Goal: Information Seeking & Learning: Learn about a topic

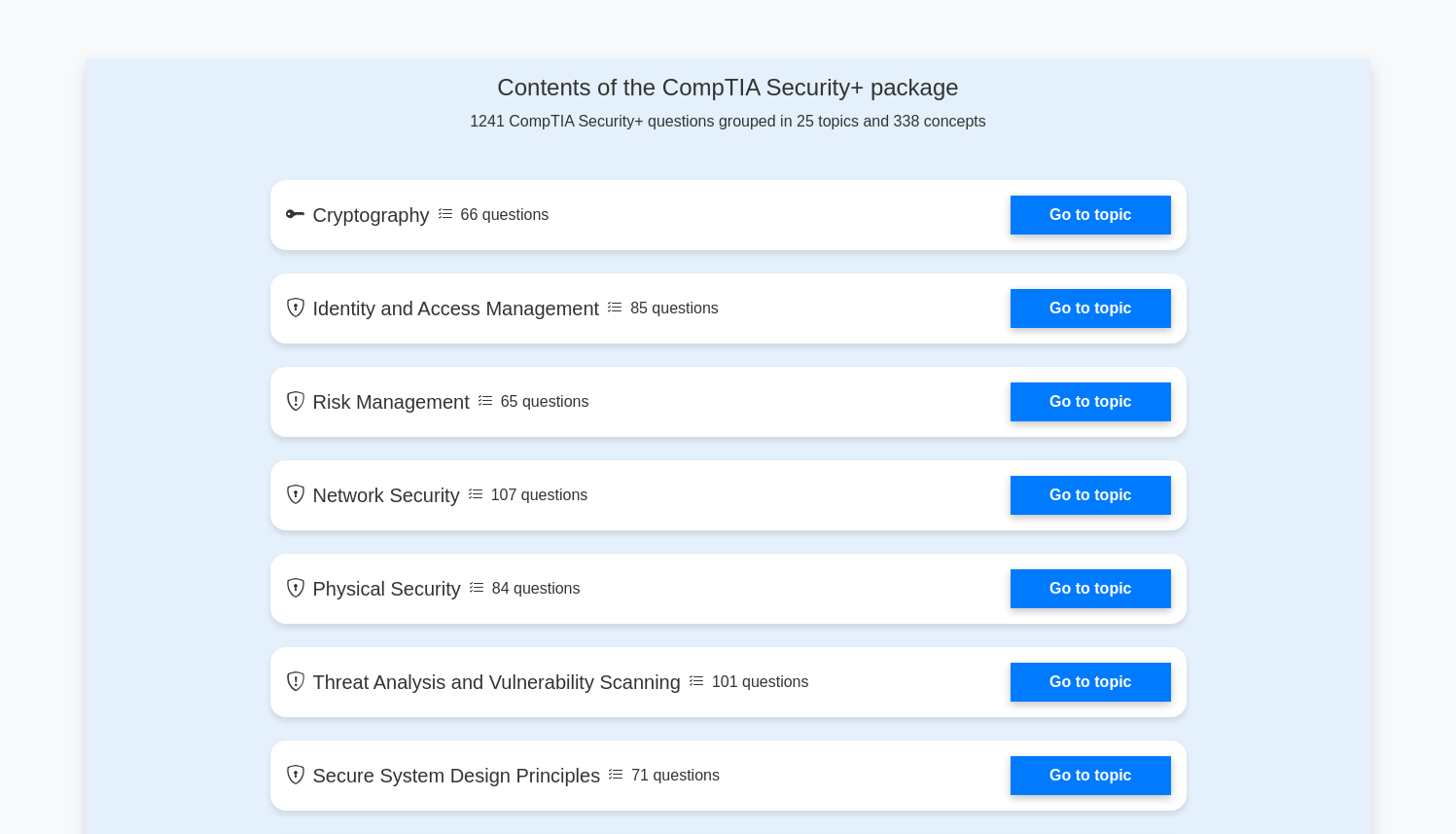
scroll to position [1090, 0]
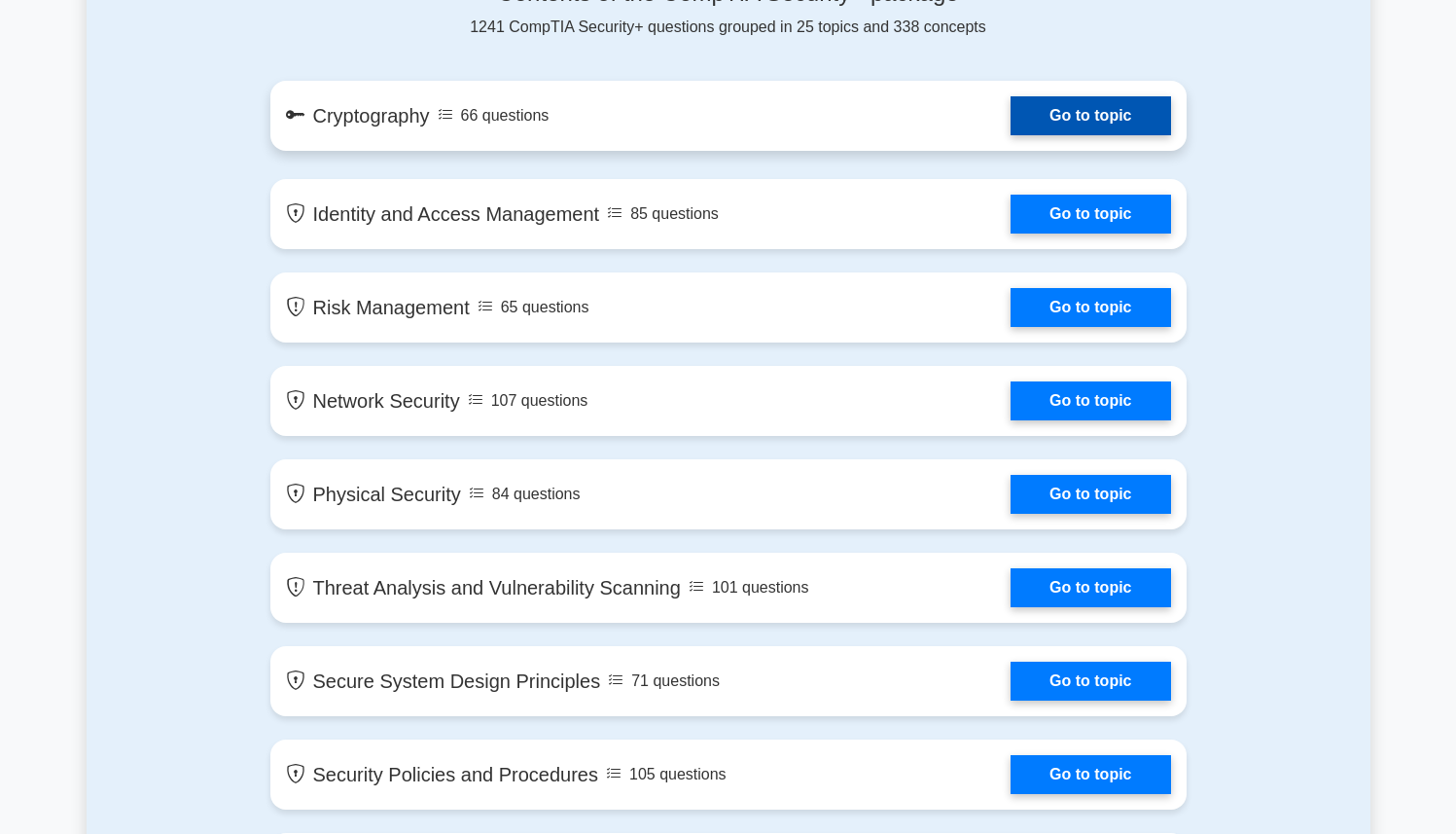
click at [1100, 104] on link "Go to topic" at bounding box center [1091, 116] width 160 height 39
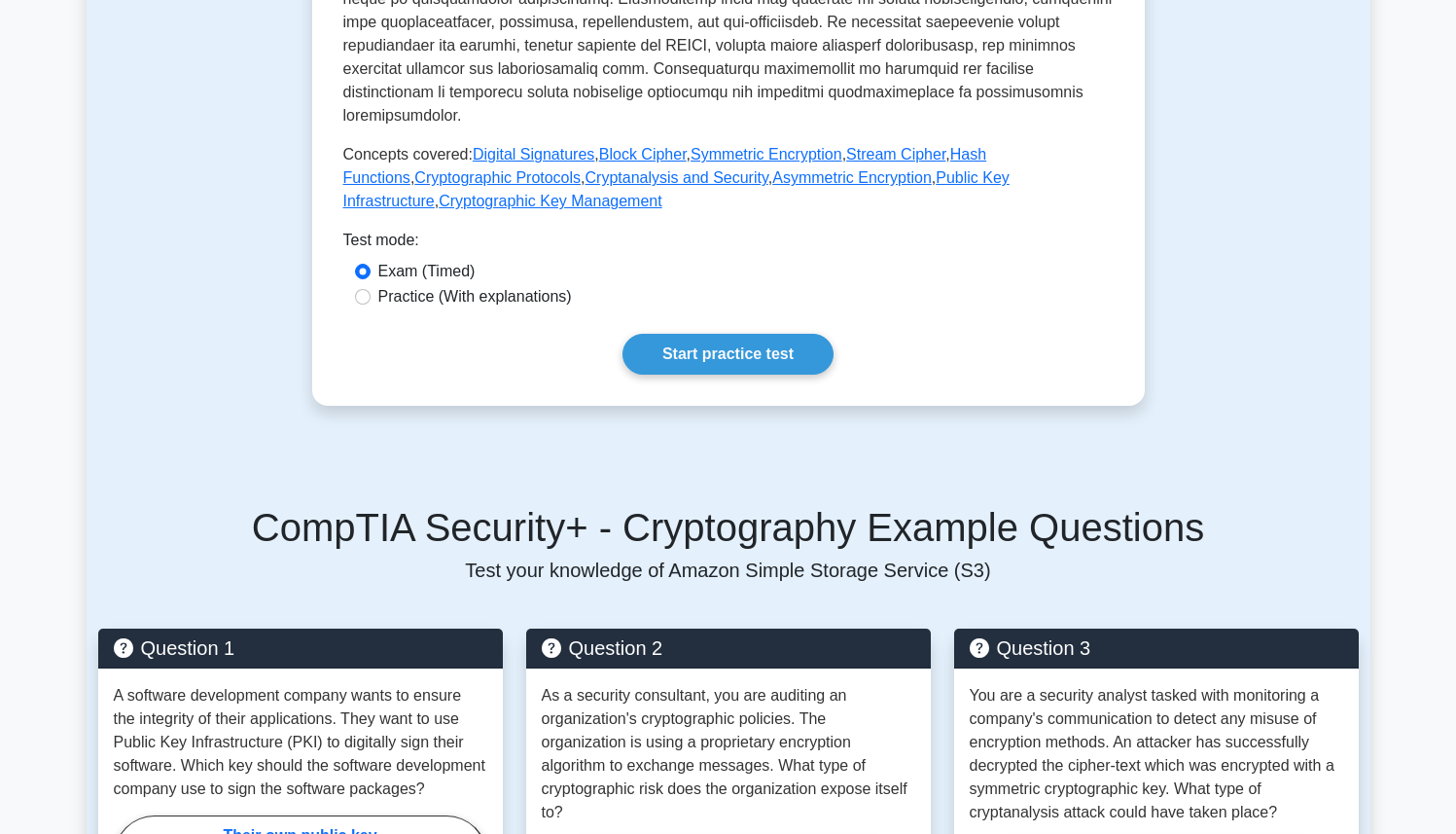
scroll to position [731, 0]
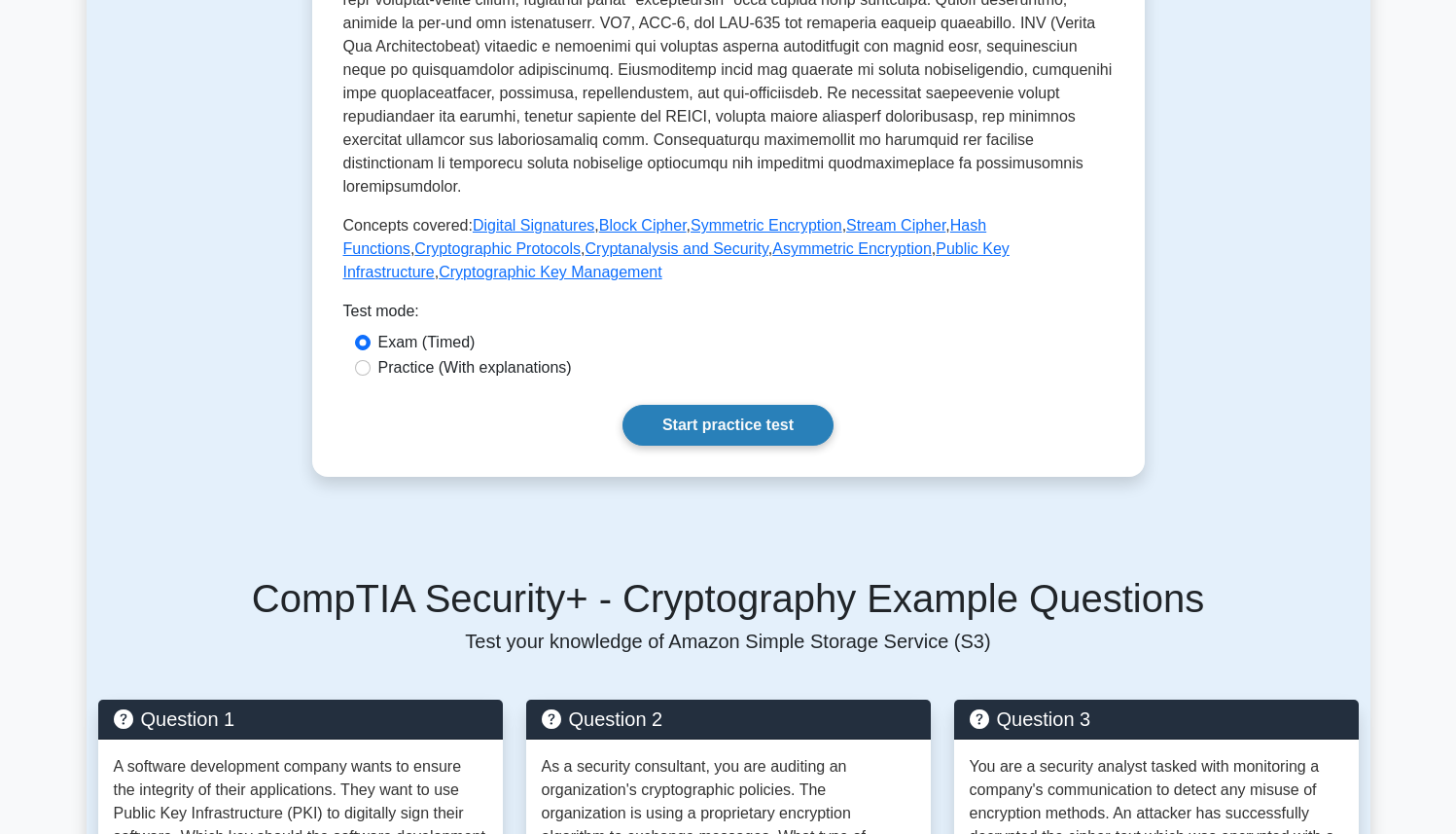
click at [717, 405] on link "Start practice test" at bounding box center [728, 425] width 211 height 41
